Goal: Task Accomplishment & Management: Manage account settings

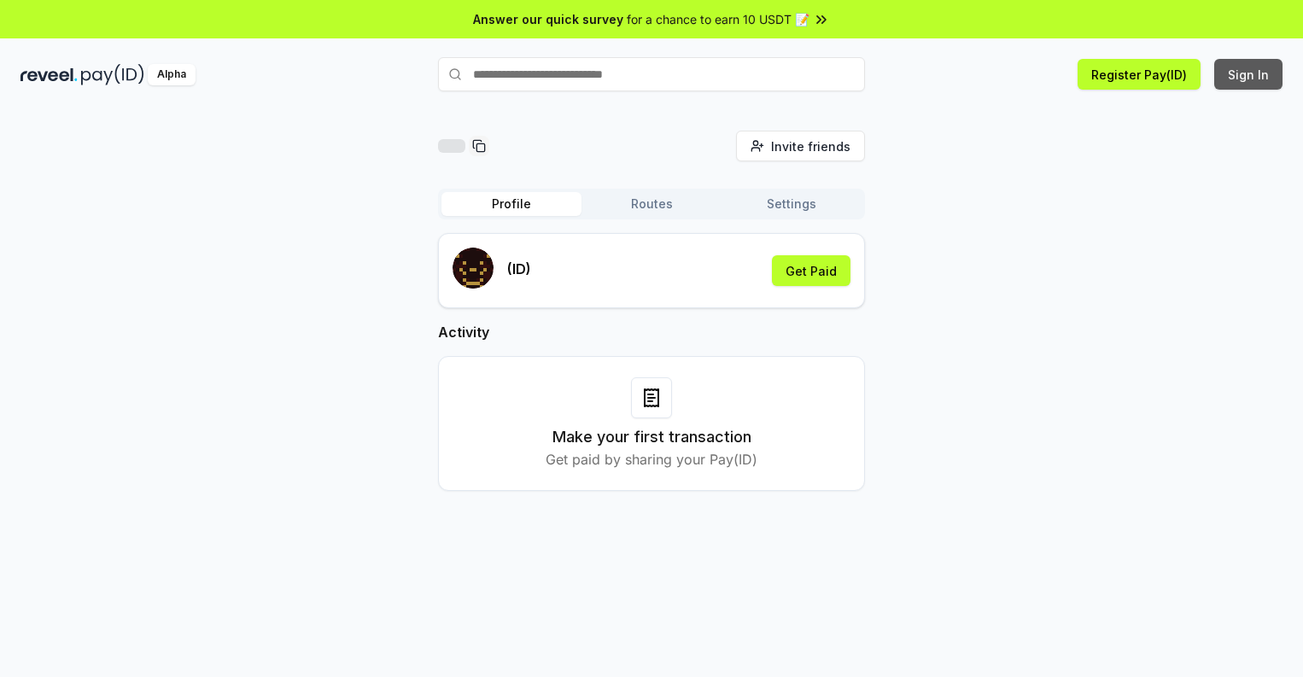
click at [1250, 74] on button "Sign In" at bounding box center [1249, 74] width 68 height 31
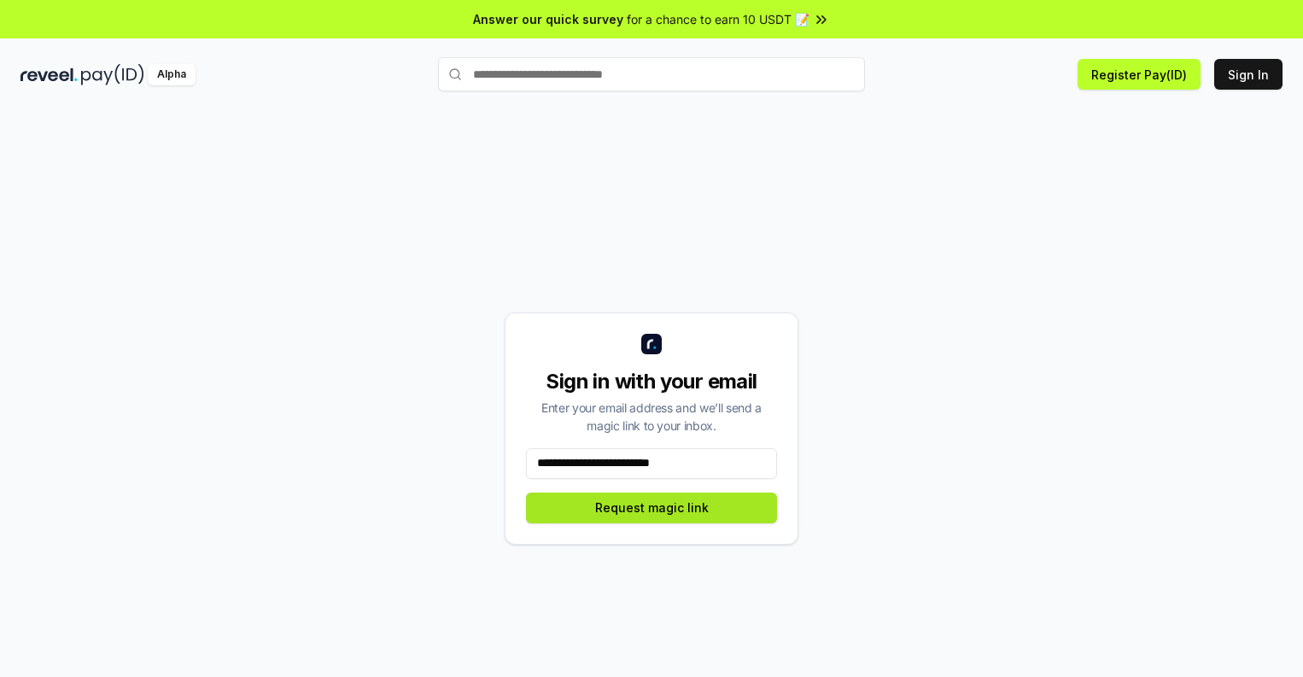
type input "**********"
click at [652, 507] on button "Request magic link" at bounding box center [651, 508] width 251 height 31
